Goal: Task Accomplishment & Management: Manage account settings

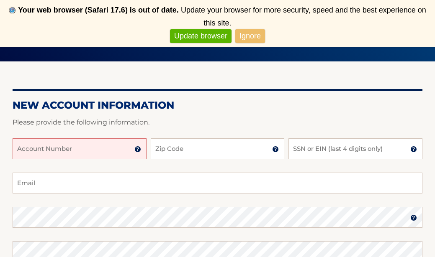
scroll to position [89, 0]
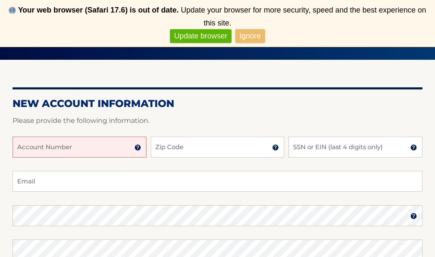
click at [27, 146] on input "Account Number" at bounding box center [80, 147] width 134 height 21
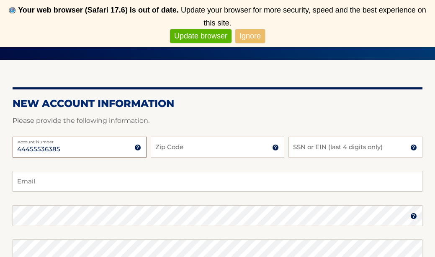
type input "44455536385"
type input "11005"
click at [326, 147] on input "SSN or EIN (last 4 digits only)" at bounding box center [355, 147] width 134 height 21
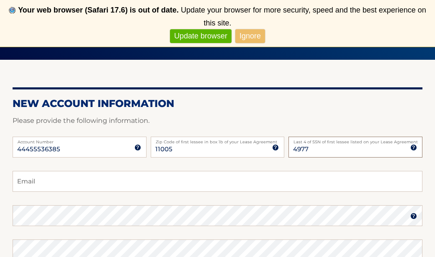
type input "4977"
type input "beverly.kanzer@gmail.com"
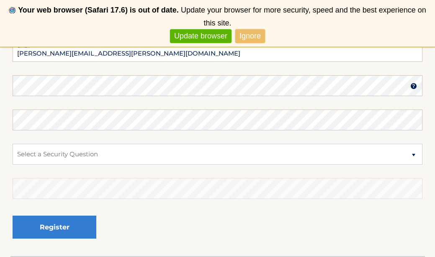
scroll to position [213, 0]
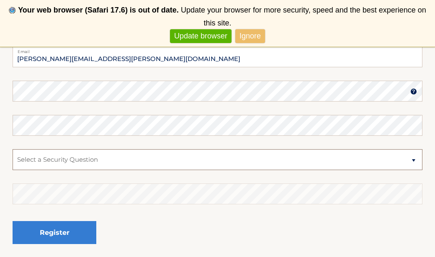
select select "1"
drag, startPoint x: 279, startPoint y: 164, endPoint x: 331, endPoint y: 158, distance: 52.3
click at [415, 160] on select "Select a Security Question What was the name of your elementary school? What is…" at bounding box center [217, 159] width 409 height 21
click at [91, 86] on main "Register New Account Information Please provide the following information. 4445…" at bounding box center [217, 47] width 435 height 429
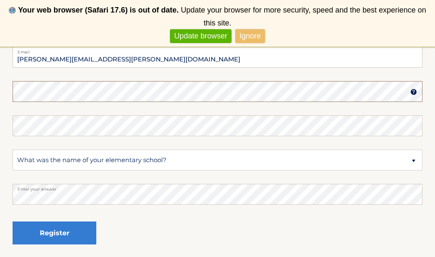
scroll to position [212, 0]
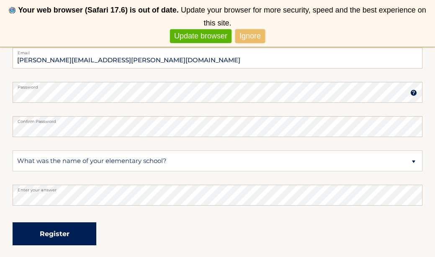
click at [86, 238] on button "Register" at bounding box center [55, 234] width 84 height 23
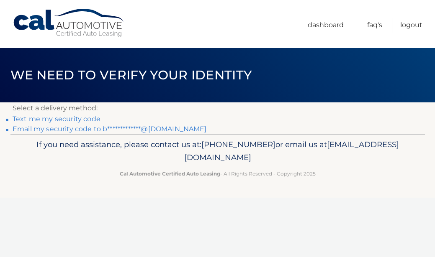
click at [85, 121] on link "Text me my security code" at bounding box center [57, 119] width 88 height 8
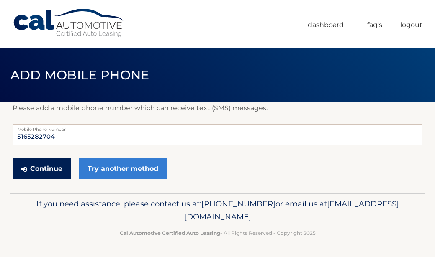
click at [59, 165] on button "Continue" at bounding box center [42, 169] width 58 height 21
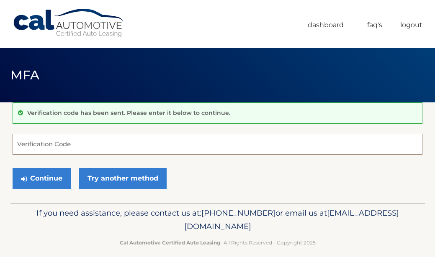
click at [60, 144] on input "Verification Code" at bounding box center [217, 144] width 409 height 21
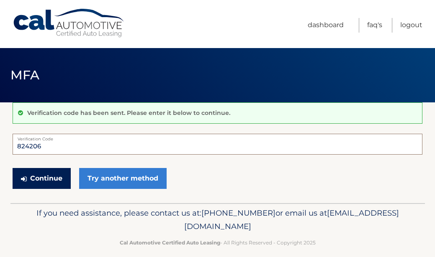
type input "824206"
click at [54, 176] on button "Continue" at bounding box center [42, 178] width 58 height 21
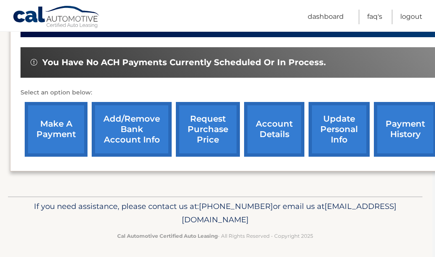
scroll to position [299, 2]
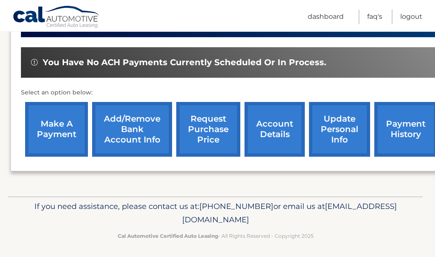
click at [229, 113] on link "request purchase price" at bounding box center [208, 129] width 64 height 55
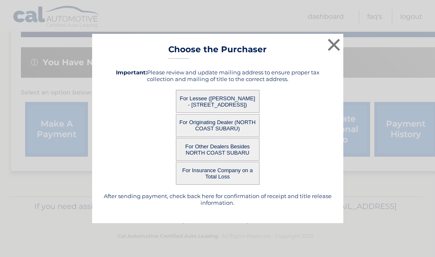
click at [238, 97] on button "For Lessee ([PERSON_NAME] - [STREET_ADDRESS])" at bounding box center [218, 101] width 84 height 23
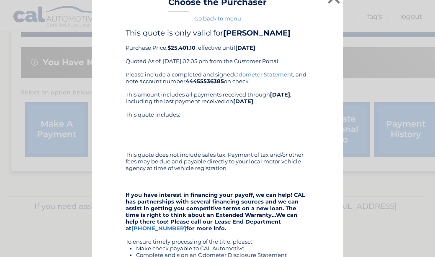
scroll to position [8, 0]
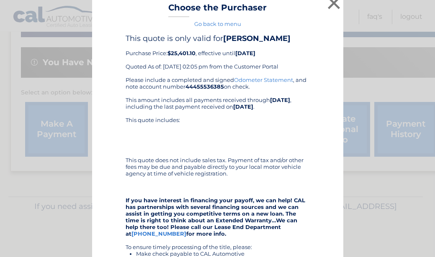
click at [235, 24] on link "Go back to menu" at bounding box center [217, 23] width 47 height 7
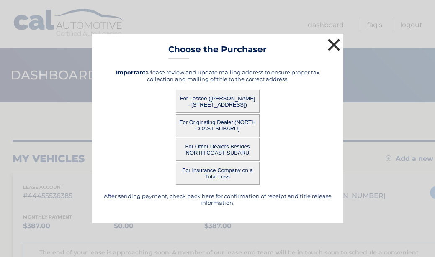
click at [334, 46] on button "×" at bounding box center [333, 44] width 17 height 17
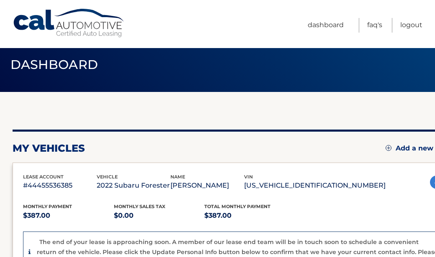
scroll to position [10, 0]
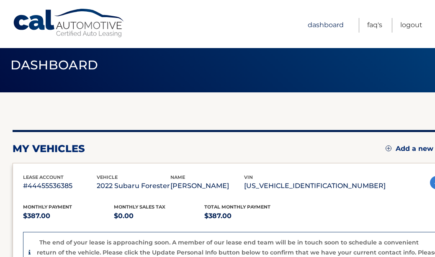
click at [319, 26] on link "Dashboard" at bounding box center [325, 25] width 36 height 15
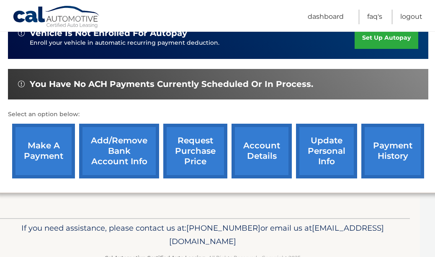
scroll to position [278, 15]
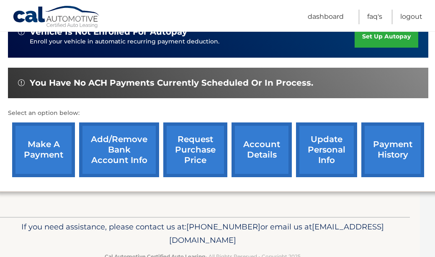
drag, startPoint x: 412, startPoint y: 148, endPoint x: 409, endPoint y: 143, distance: 5.6
click at [412, 148] on link "payment history" at bounding box center [392, 150] width 63 height 55
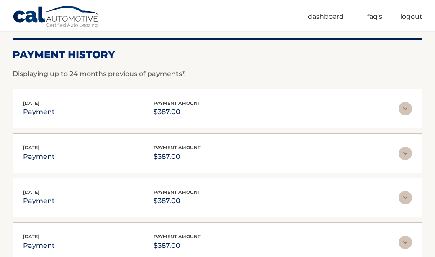
scroll to position [85, 0]
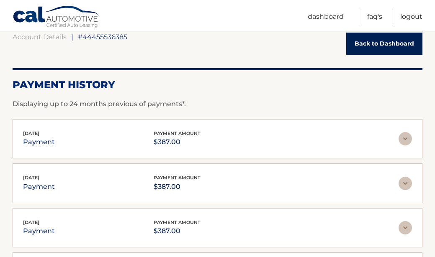
click at [407, 140] on img at bounding box center [404, 138] width 13 height 13
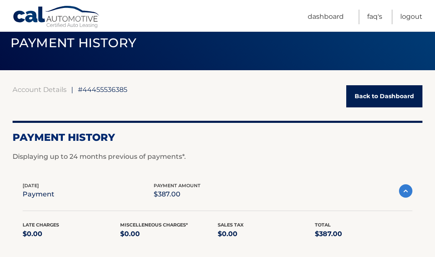
scroll to position [32, 0]
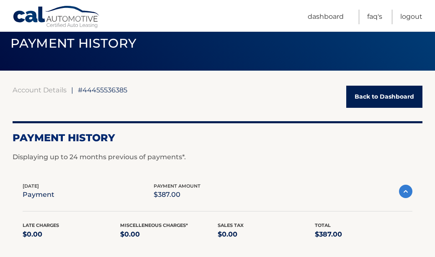
drag, startPoint x: 356, startPoint y: 96, endPoint x: 353, endPoint y: 92, distance: 4.5
click at [356, 95] on link "Back to Dashboard" at bounding box center [384, 97] width 76 height 22
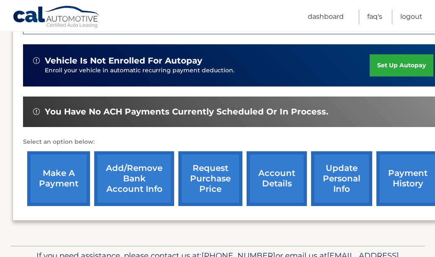
scroll to position [256, 0]
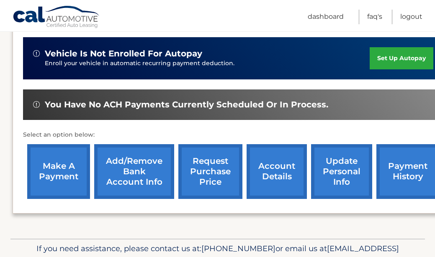
click at [270, 151] on link "account details" at bounding box center [276, 171] width 60 height 55
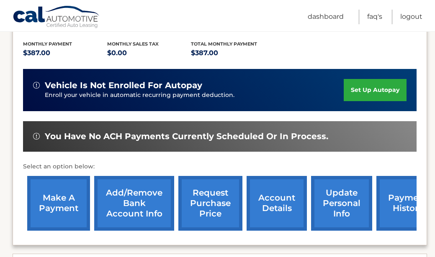
scroll to position [200, 0]
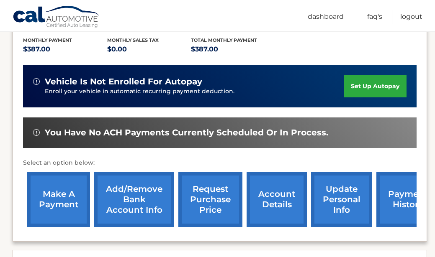
click at [222, 183] on link "request purchase price" at bounding box center [210, 199] width 64 height 55
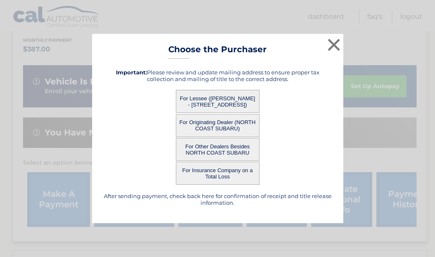
click at [239, 125] on button "For Originating Dealer (NORTH COAST SUBARU)" at bounding box center [218, 125] width 84 height 23
click at [227, 152] on button "For Other Dealers Besides NORTH COAST SUBARU" at bounding box center [218, 149] width 84 height 23
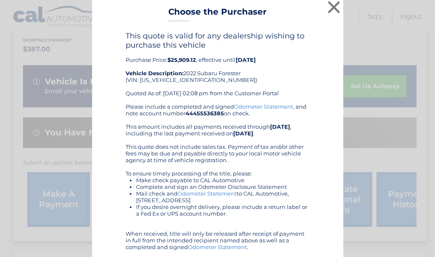
scroll to position [0, 0]
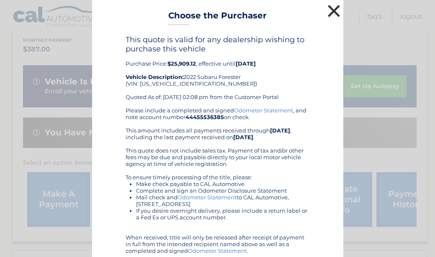
click at [335, 7] on button "×" at bounding box center [333, 11] width 17 height 17
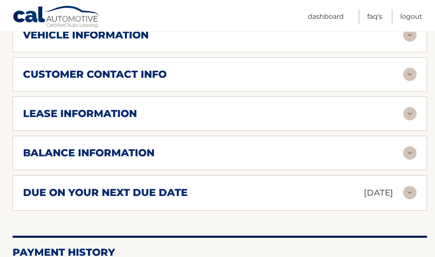
scroll to position [433, 0]
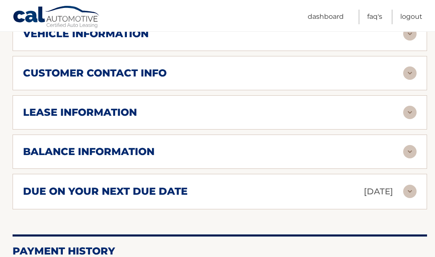
click at [410, 185] on img at bounding box center [409, 191] width 13 height 13
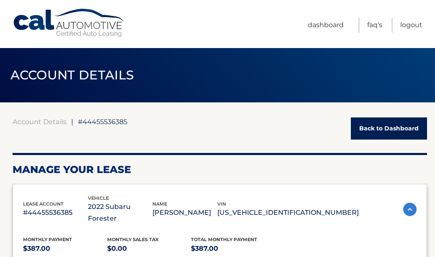
scroll to position [0, 0]
click at [341, 27] on link "Dashboard" at bounding box center [325, 25] width 36 height 15
